Goal: Task Accomplishment & Management: Use online tool/utility

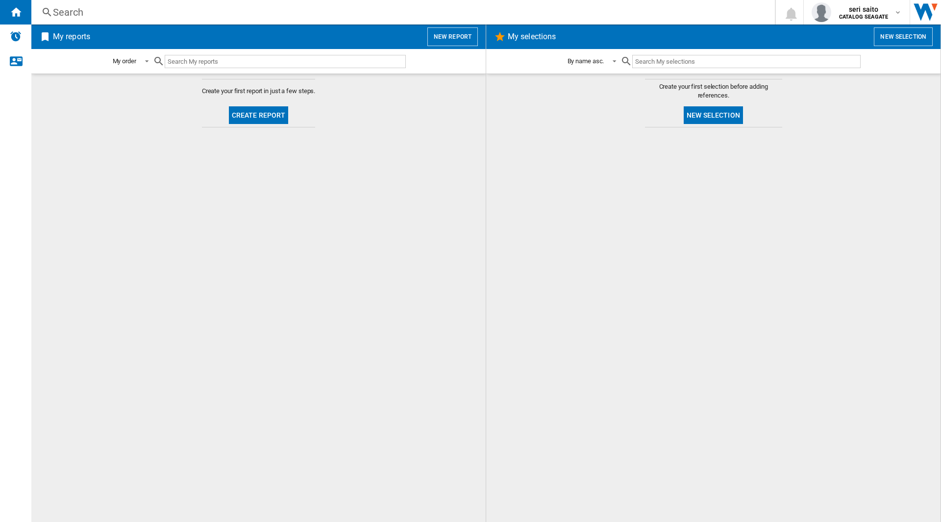
click at [250, 119] on button "Create report" at bounding box center [259, 115] width 60 height 18
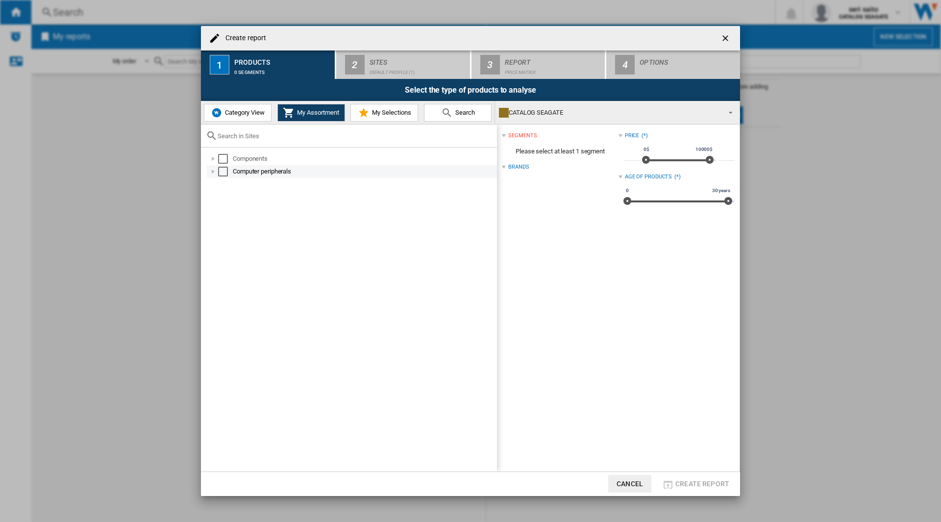
click at [212, 173] on div at bounding box center [213, 172] width 10 height 10
click at [235, 184] on div "Select" at bounding box center [234, 184] width 10 height 10
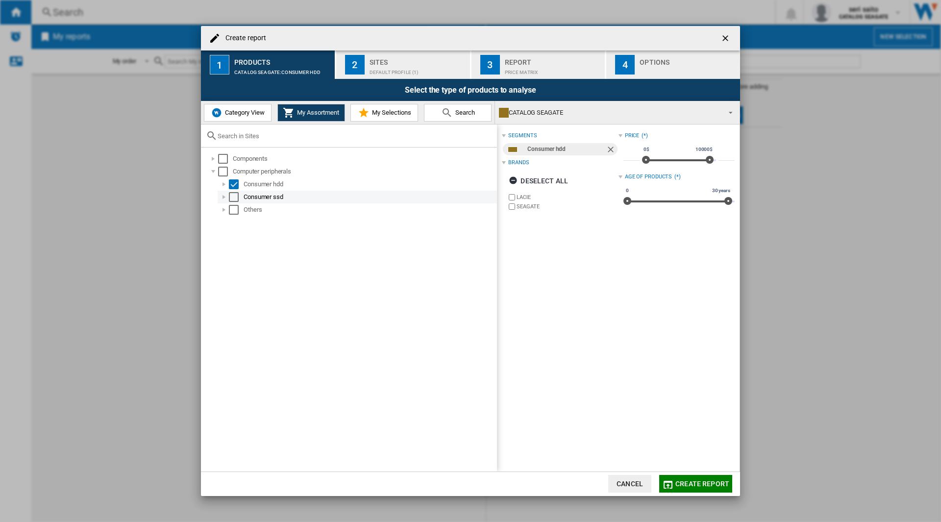
click at [234, 197] on div "Select" at bounding box center [234, 197] width 10 height 10
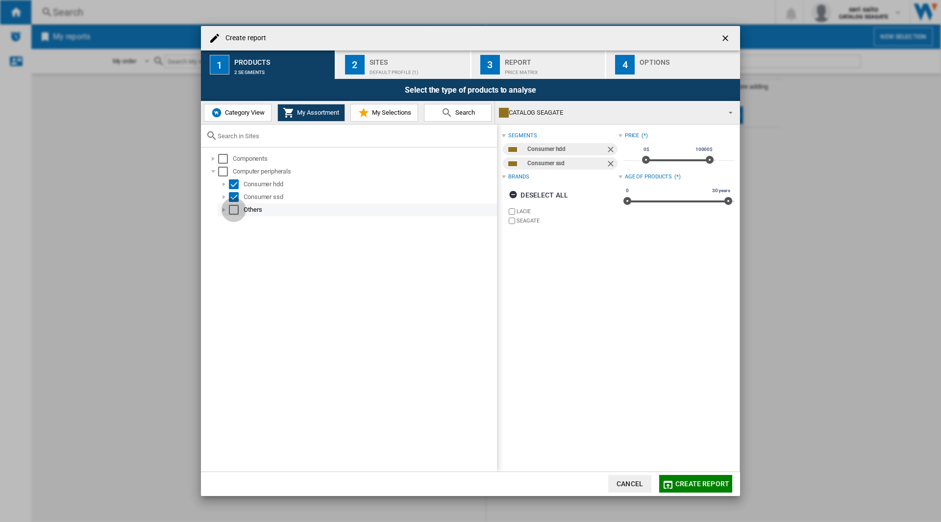
click at [233, 207] on div "Select" at bounding box center [234, 210] width 10 height 10
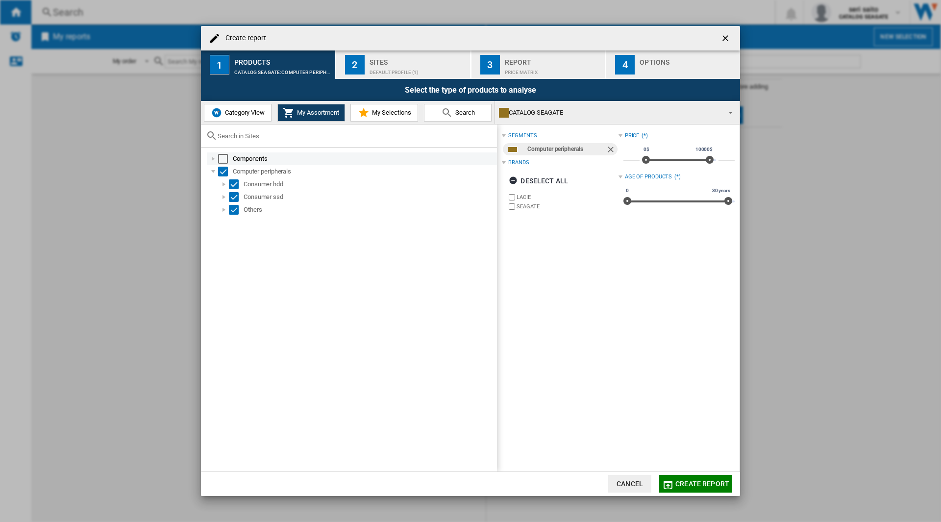
click at [214, 157] on div at bounding box center [213, 159] width 10 height 10
click at [223, 161] on div "Select" at bounding box center [223, 159] width 10 height 10
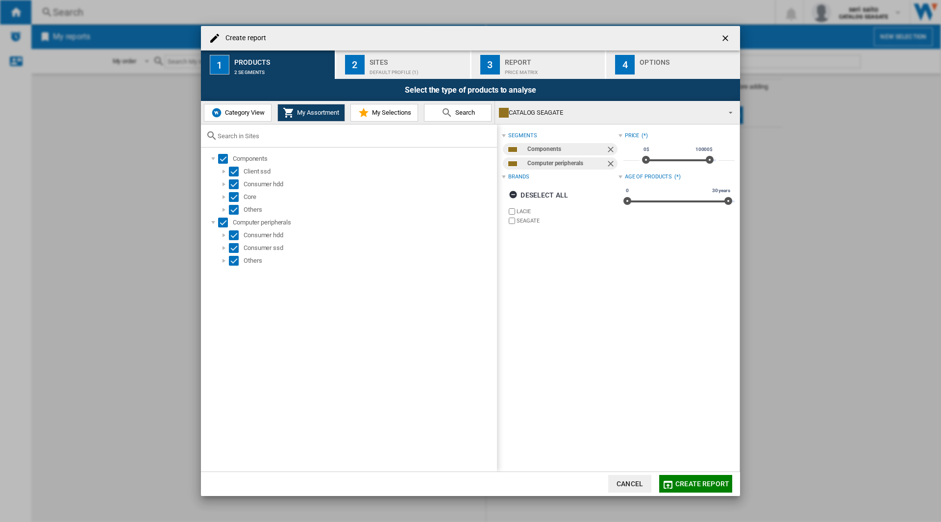
click at [691, 485] on span "Create report" at bounding box center [703, 484] width 54 height 8
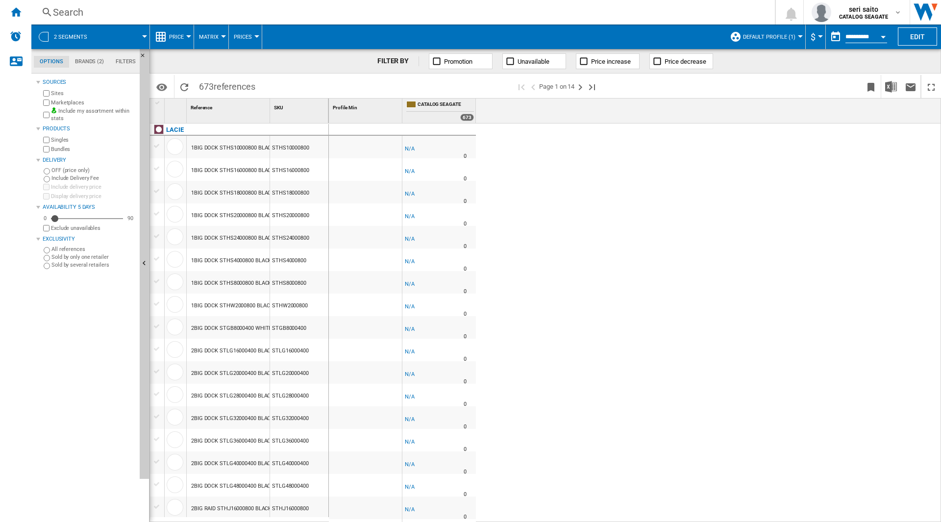
click at [479, 64] on button "Promotion" at bounding box center [461, 61] width 64 height 16
